Goal: Find specific page/section: Find specific page/section

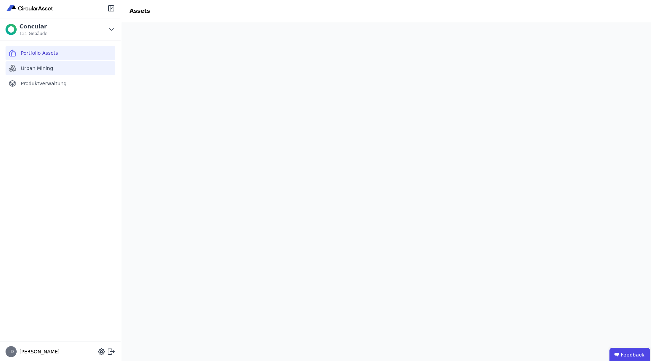
click at [32, 67] on span "Urban Mining" at bounding box center [37, 68] width 32 height 7
click at [43, 52] on span "Portfolio Assets" at bounding box center [39, 53] width 37 height 7
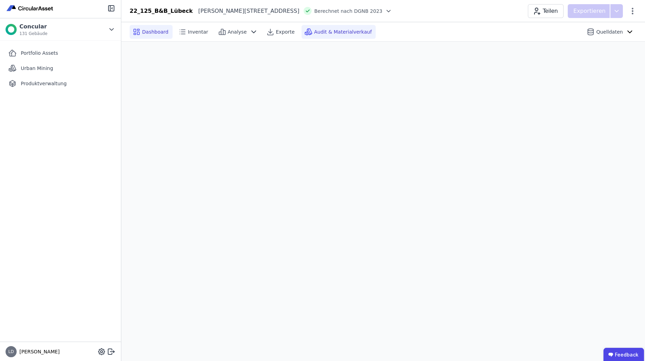
click at [344, 30] on span "Audit & Materialverkauf" at bounding box center [343, 31] width 58 height 7
